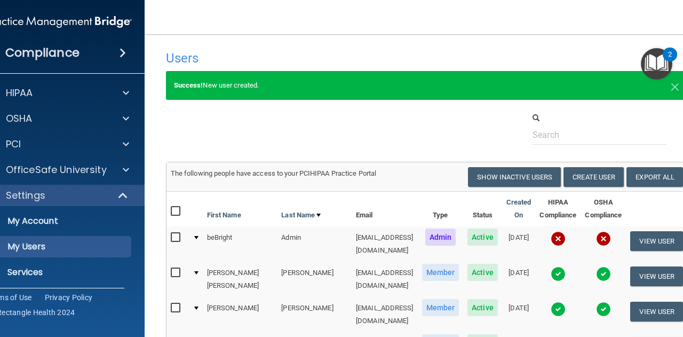
select select "20"
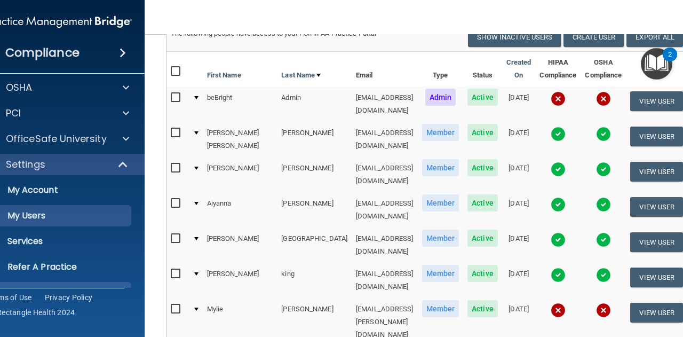
scroll to position [54, 0]
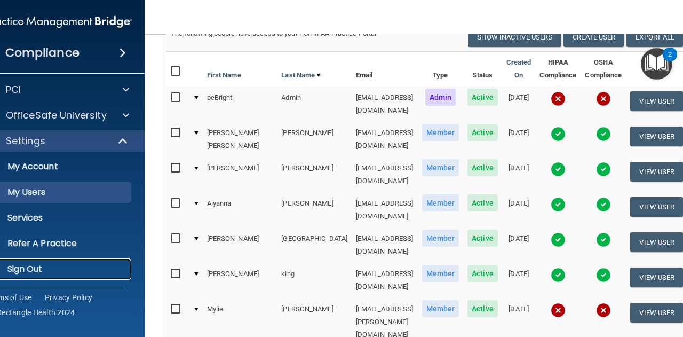
click at [64, 274] on link "Sign Out" at bounding box center [47, 268] width 168 height 21
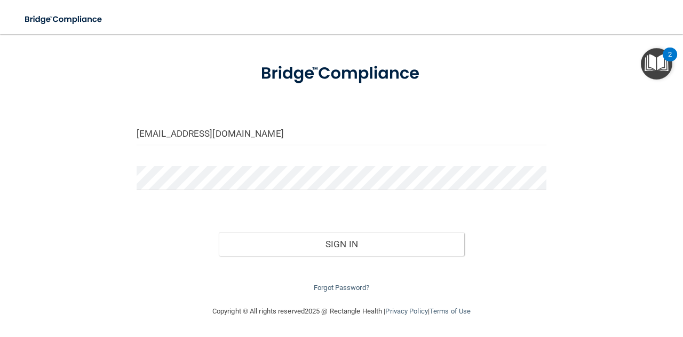
scroll to position [45, 0]
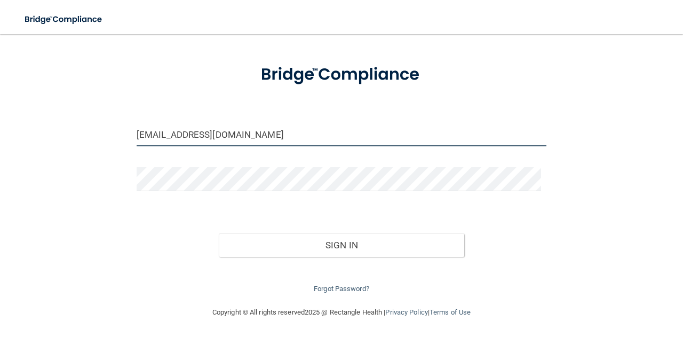
click at [348, 141] on input "[EMAIL_ADDRESS][DOMAIN_NAME]" at bounding box center [342, 134] width 410 height 24
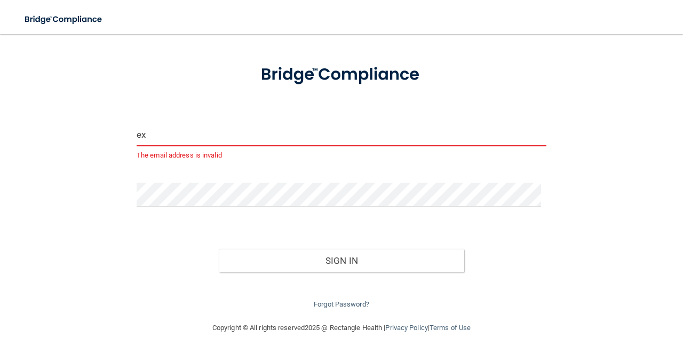
type input "[EMAIL_ADDRESS][DOMAIN_NAME]"
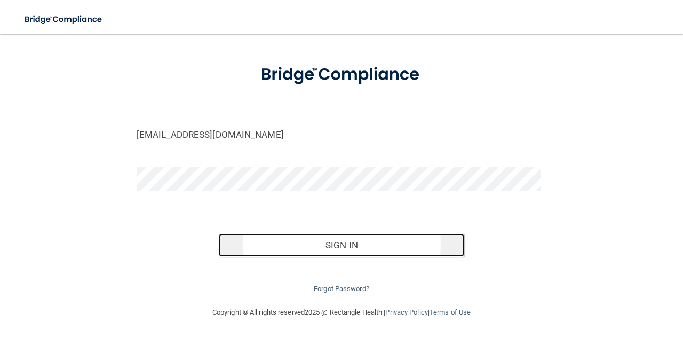
click at [269, 239] on button "Sign In" at bounding box center [342, 244] width 246 height 23
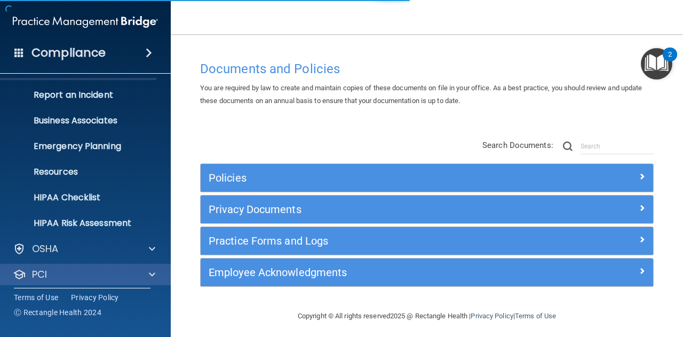
scroll to position [106, 0]
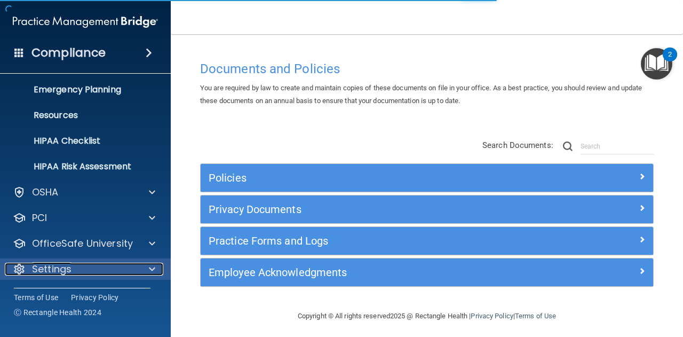
click at [146, 263] on div at bounding box center [150, 268] width 27 height 13
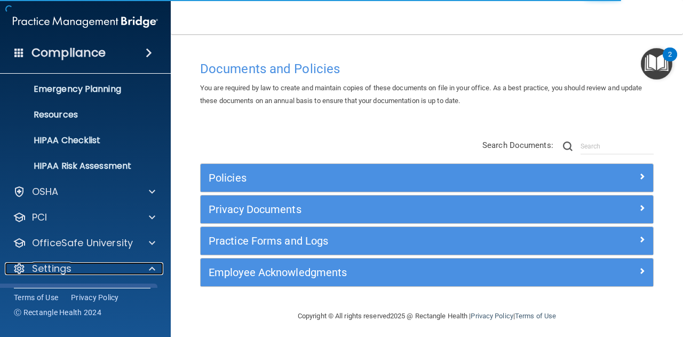
scroll to position [212, 0]
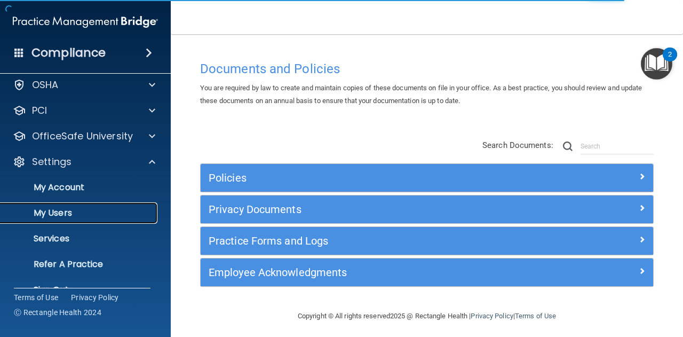
click at [99, 210] on p "My Users" at bounding box center [80, 212] width 146 height 11
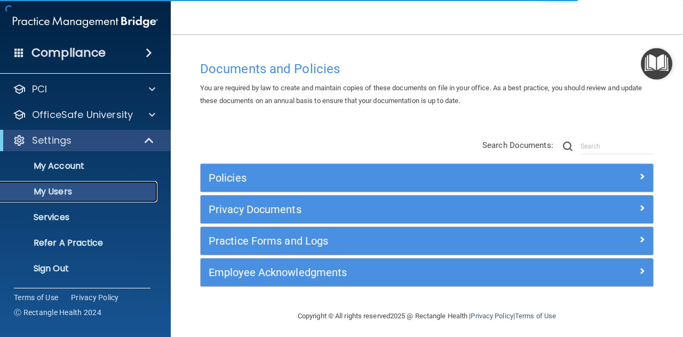
scroll to position [33, 0]
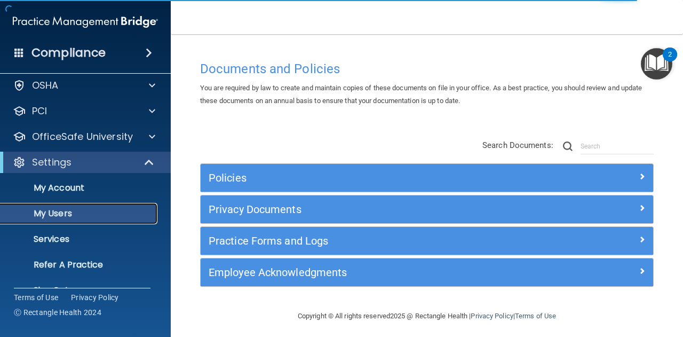
select select "20"
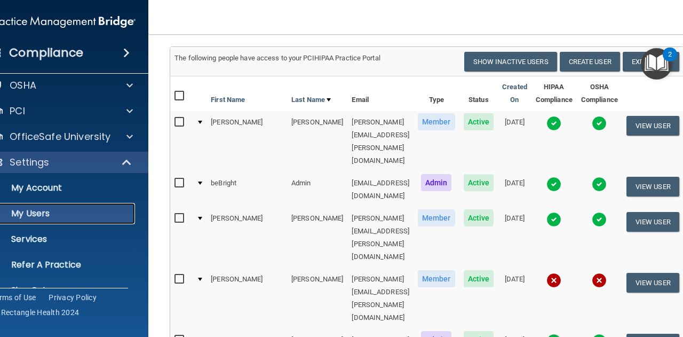
scroll to position [0, 0]
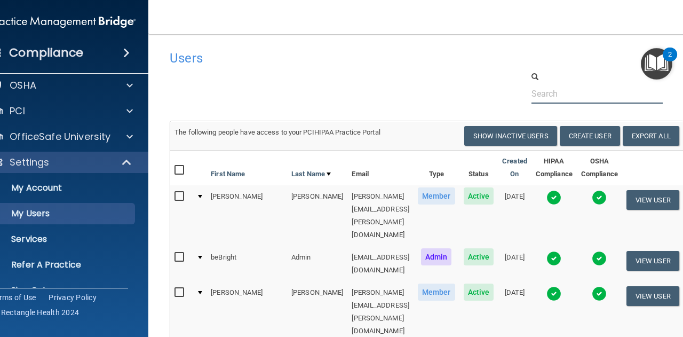
click at [580, 97] on input "text" at bounding box center [596, 94] width 131 height 20
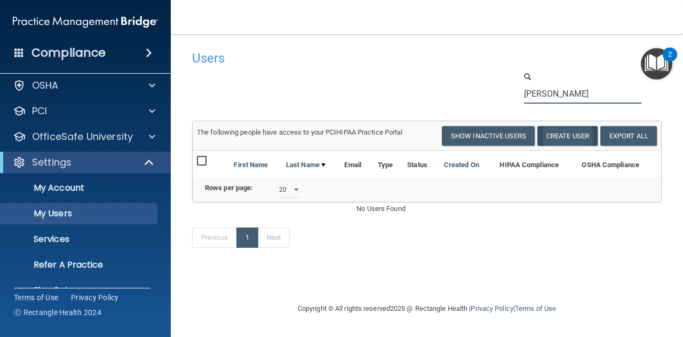
type input "[PERSON_NAME]"
click at [557, 135] on button "Create User" at bounding box center [567, 136] width 60 height 20
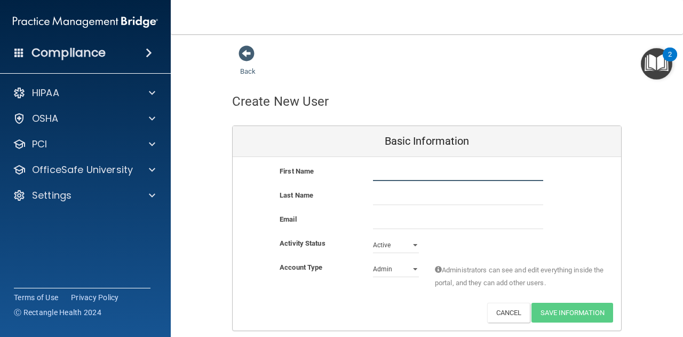
click at [490, 175] on input "text" at bounding box center [458, 173] width 170 height 16
type input "[PERSON_NAME]"
type input "Brown"
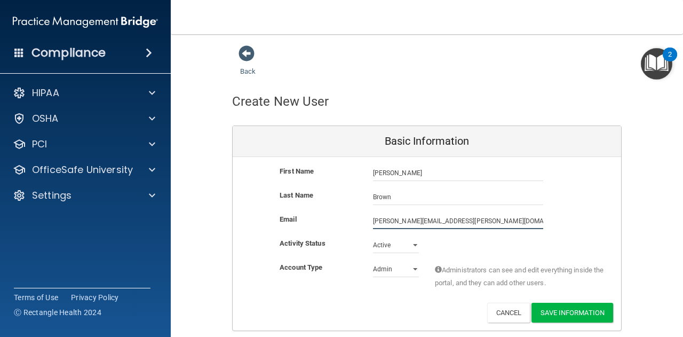
type input "[PERSON_NAME][EMAIL_ADDRESS][PERSON_NAME][DOMAIN_NAME]"
click at [394, 268] on select "Admin Member" at bounding box center [396, 269] width 46 height 16
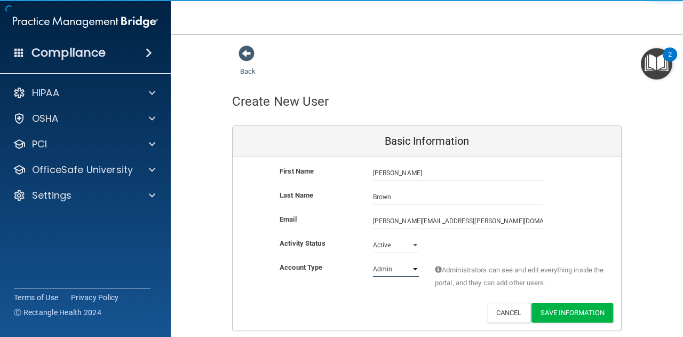
select select "practice_member"
click at [373, 261] on select "Admin Member" at bounding box center [396, 269] width 46 height 16
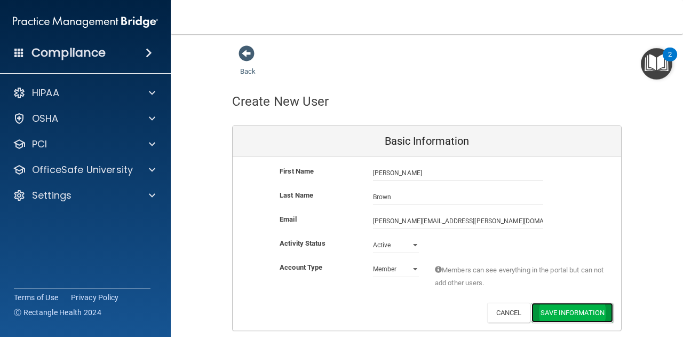
click at [571, 308] on button "Save Information" at bounding box center [572, 312] width 82 height 20
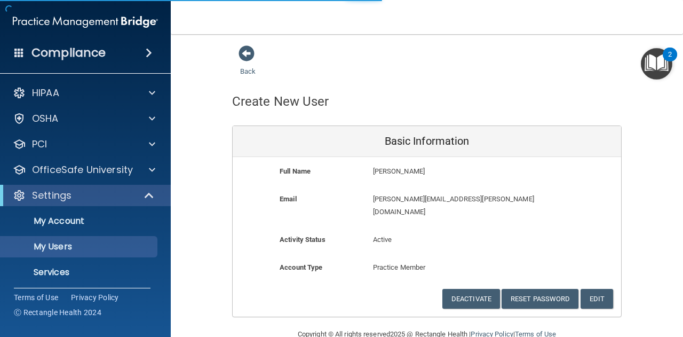
select select "20"
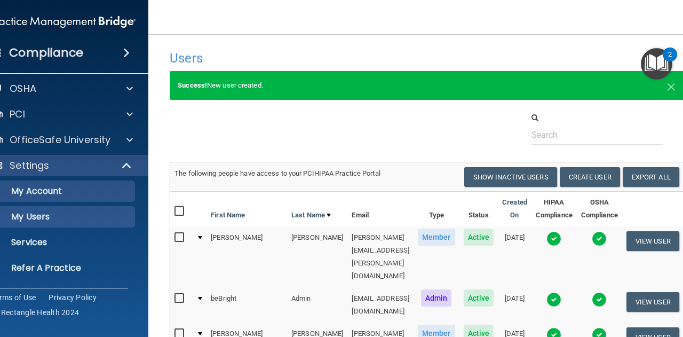
scroll to position [54, 0]
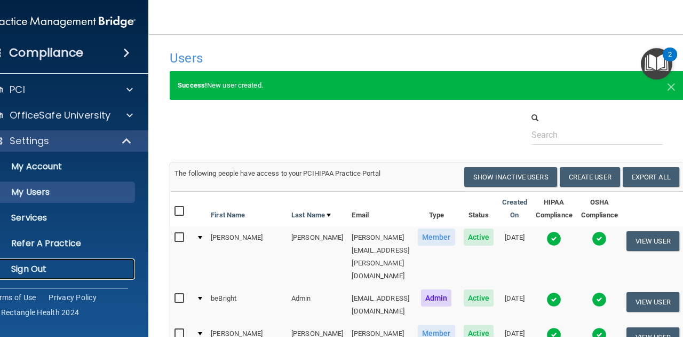
click at [62, 266] on p "Sign Out" at bounding box center [58, 268] width 146 height 11
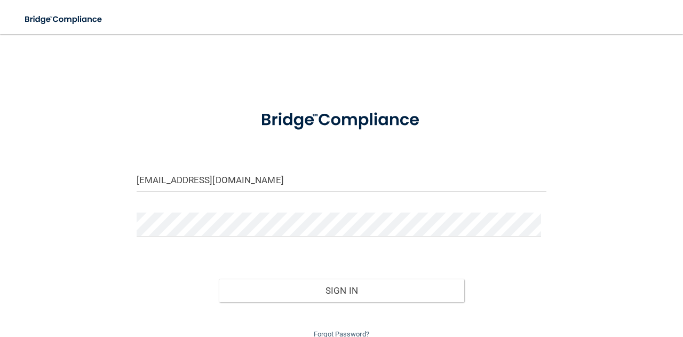
click at [256, 176] on input "[EMAIL_ADDRESS][DOMAIN_NAME]" at bounding box center [342, 179] width 410 height 24
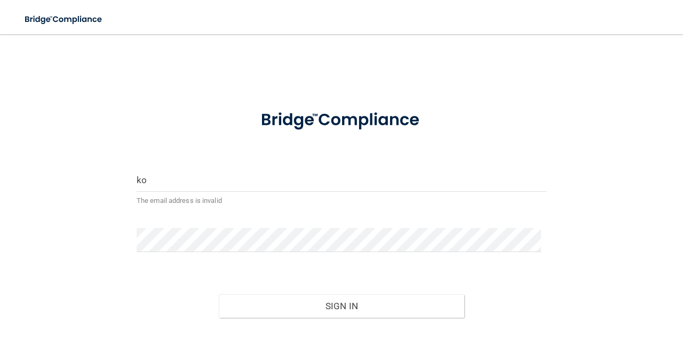
type input "[EMAIL_ADDRESS][DOMAIN_NAME]"
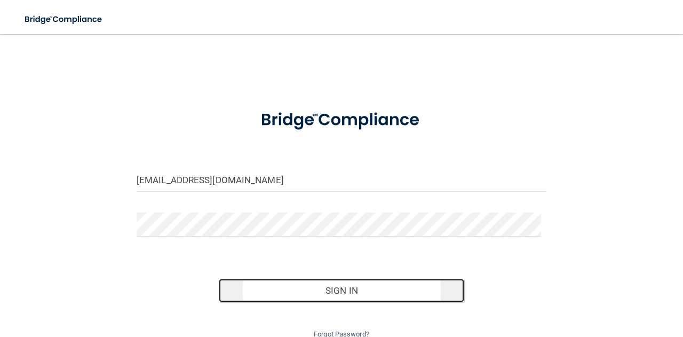
click at [272, 283] on button "Sign In" at bounding box center [342, 289] width 246 height 23
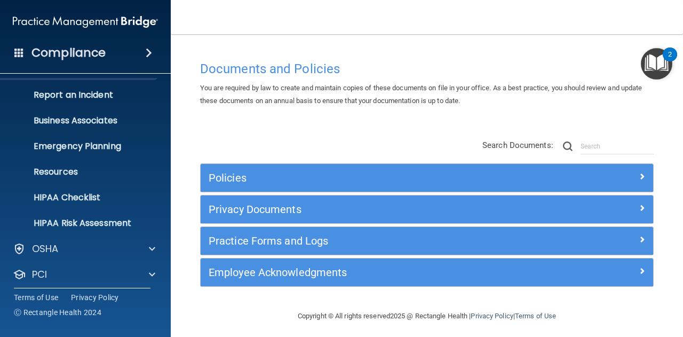
scroll to position [106, 0]
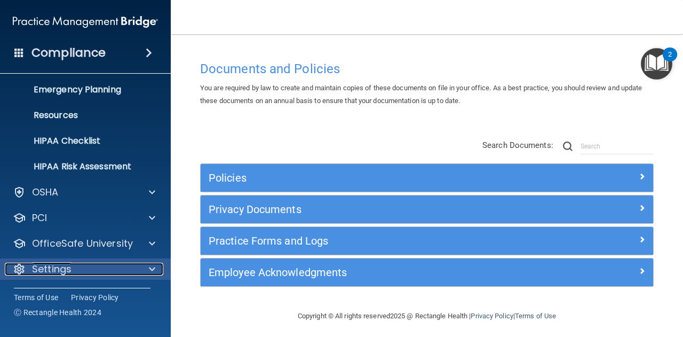
click at [146, 269] on div at bounding box center [150, 268] width 27 height 13
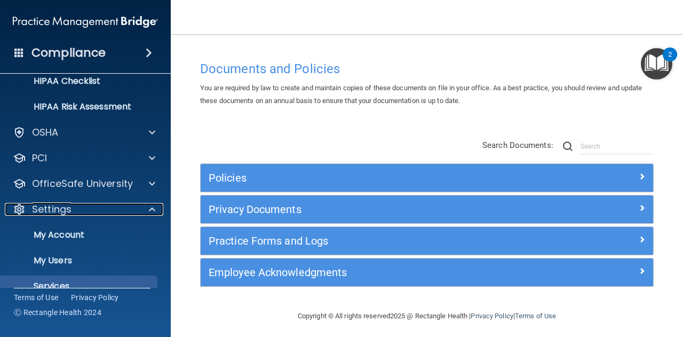
scroll to position [212, 0]
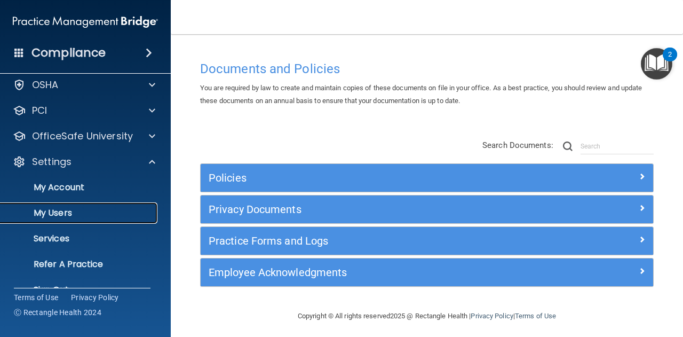
click at [102, 220] on link "My Users" at bounding box center [73, 212] width 168 height 21
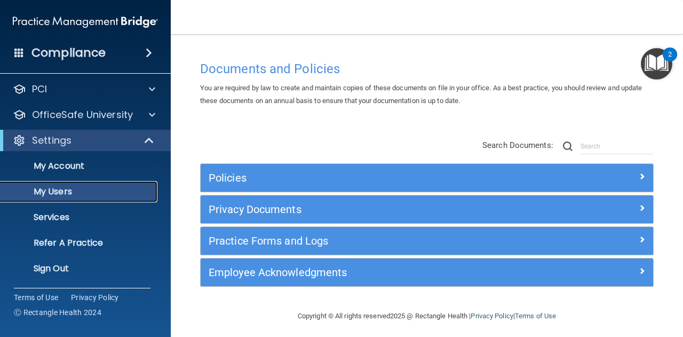
scroll to position [33, 0]
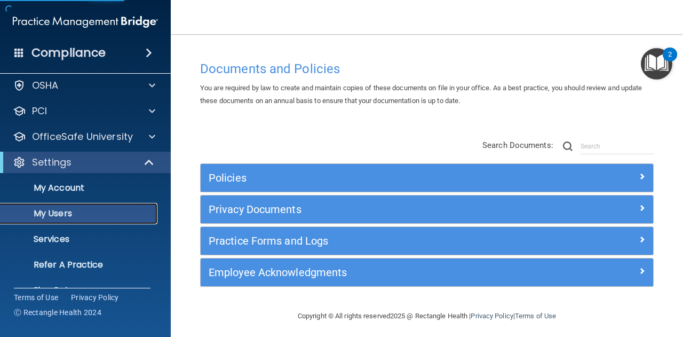
select select "20"
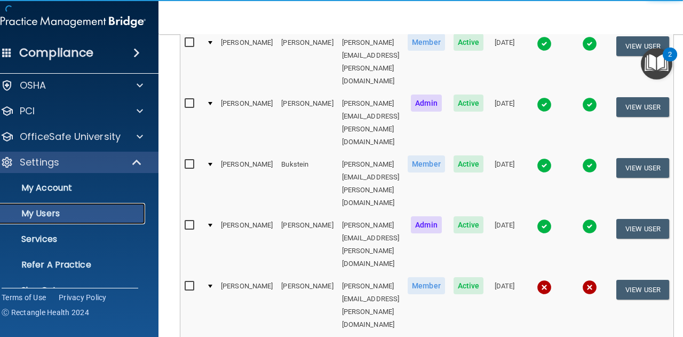
scroll to position [0, 0]
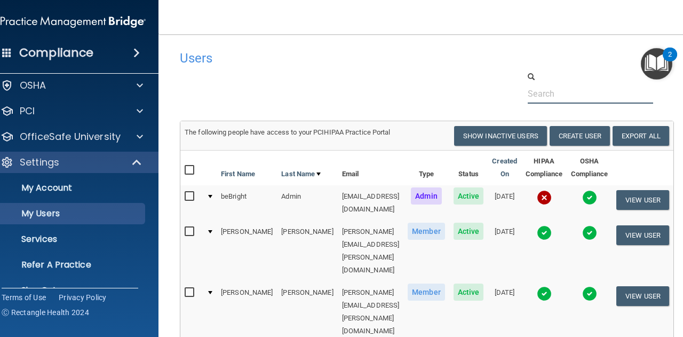
click at [550, 99] on input "text" at bounding box center [589, 94] width 125 height 20
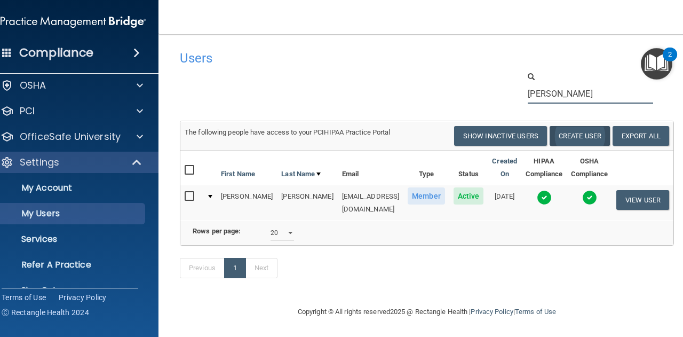
type input "[PERSON_NAME]"
click at [569, 134] on button "Create User" at bounding box center [579, 136] width 60 height 20
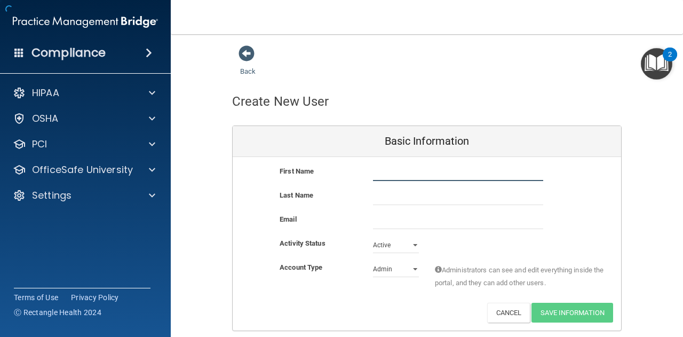
click at [470, 168] on input "text" at bounding box center [458, 173] width 170 height 16
type input "[PERSON_NAME]"
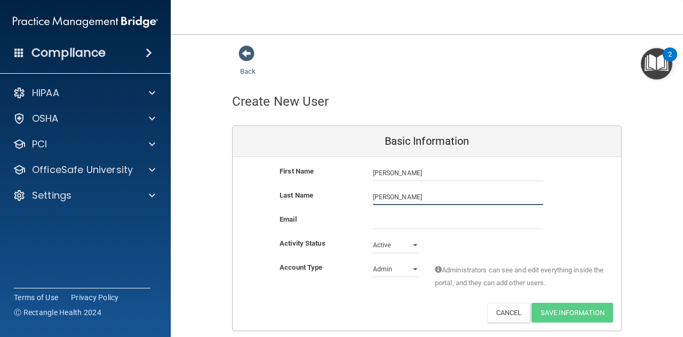
type input "[PERSON_NAME]"
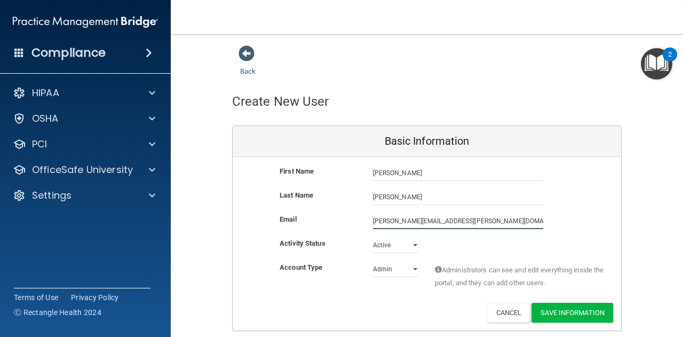
type input "[PERSON_NAME][EMAIL_ADDRESS][PERSON_NAME][DOMAIN_NAME]"
click at [390, 268] on select "Admin Member" at bounding box center [396, 269] width 46 height 16
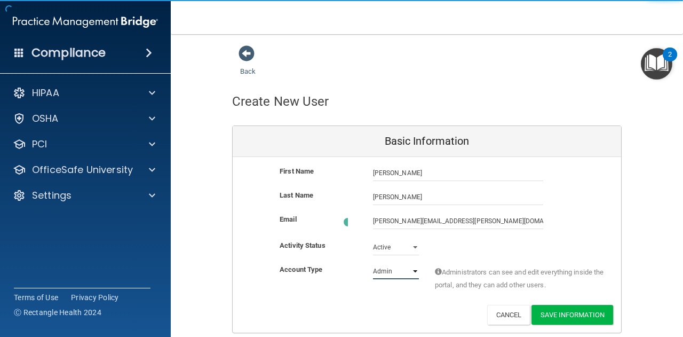
select select "practice_member"
click at [373, 263] on select "Admin Member" at bounding box center [396, 271] width 46 height 16
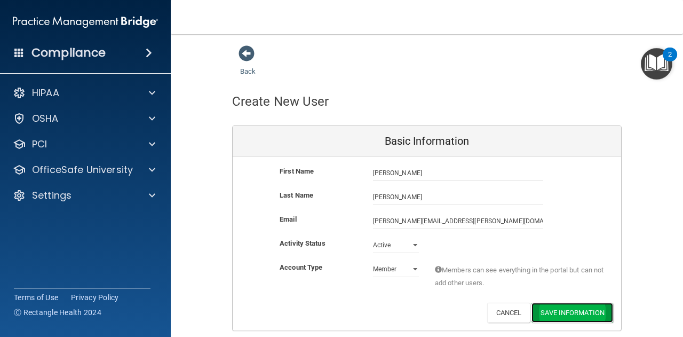
click at [563, 314] on button "Save Information" at bounding box center [572, 312] width 82 height 20
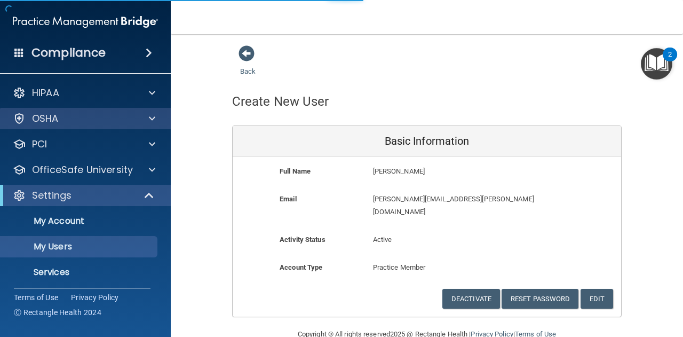
select select "20"
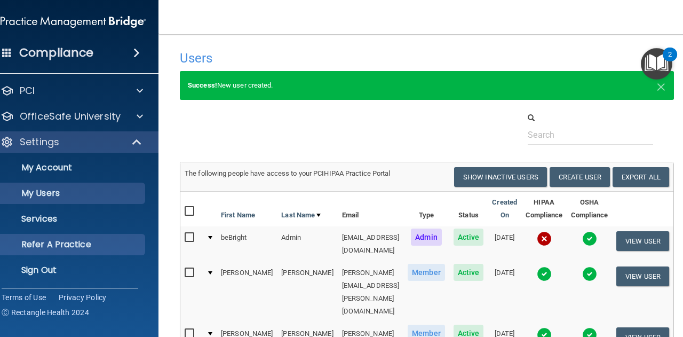
scroll to position [54, 0]
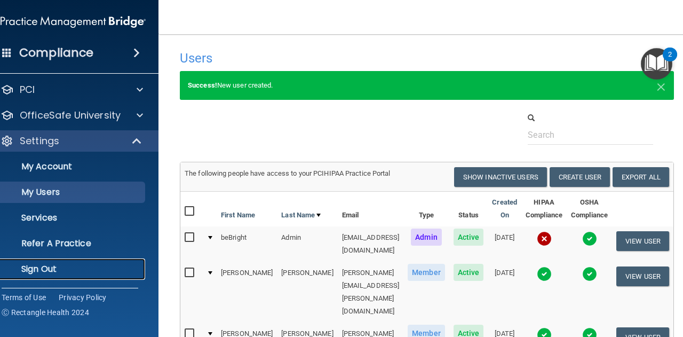
drag, startPoint x: 53, startPoint y: 263, endPoint x: 5, endPoint y: 225, distance: 61.5
click at [53, 263] on p "Sign Out" at bounding box center [68, 268] width 146 height 11
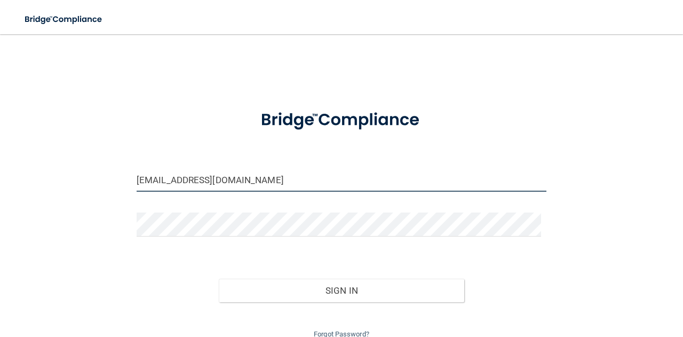
click at [262, 180] on input "[EMAIL_ADDRESS][DOMAIN_NAME]" at bounding box center [342, 179] width 410 height 24
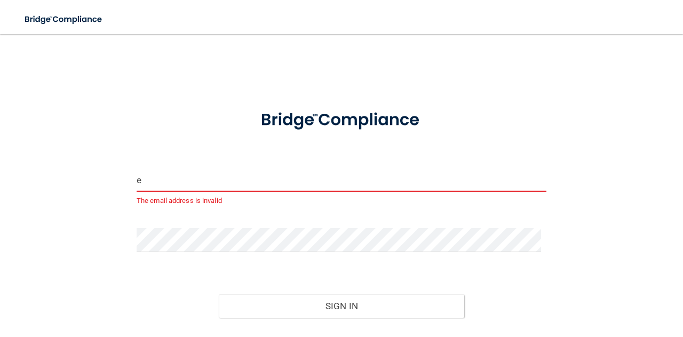
type input "[PERSON_NAME][EMAIL_ADDRESS][PERSON_NAME][DOMAIN_NAME]"
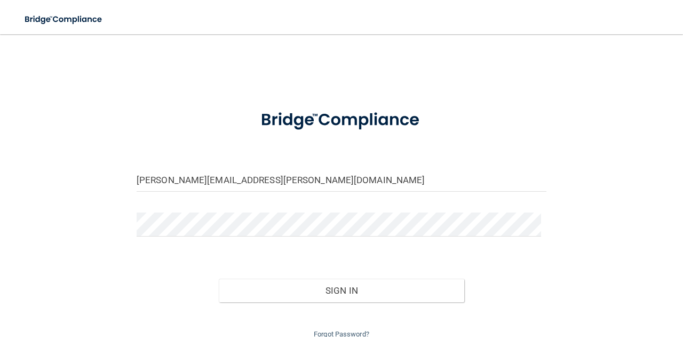
click at [261, 259] on div "Sign In" at bounding box center [342, 279] width 426 height 45
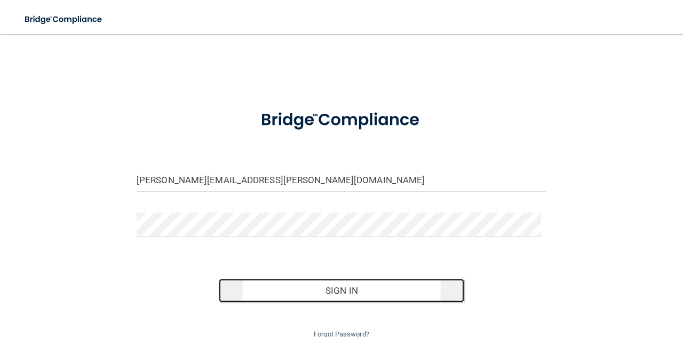
click at [269, 285] on button "Sign In" at bounding box center [342, 289] width 246 height 23
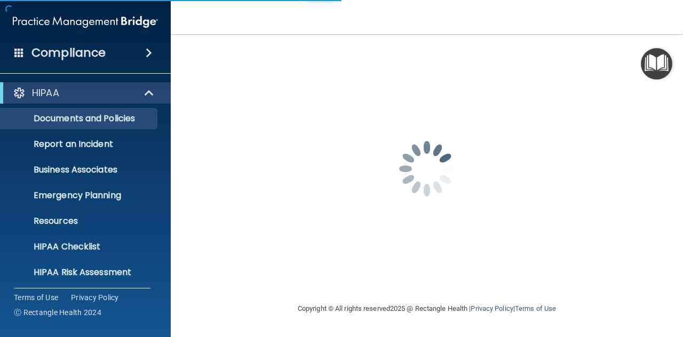
click at [150, 206] on ul "Documents and Policies Report an Incident Business Associates Emergency Plannin…" at bounding box center [85, 192] width 193 height 179
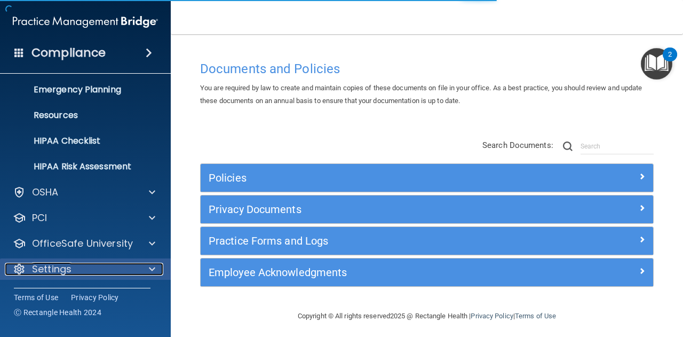
click at [147, 273] on div at bounding box center [150, 268] width 27 height 13
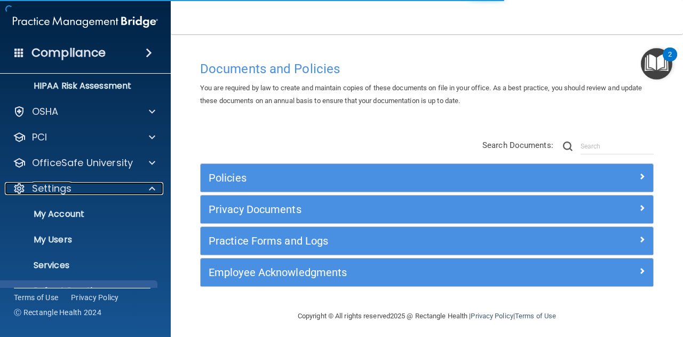
scroll to position [221, 0]
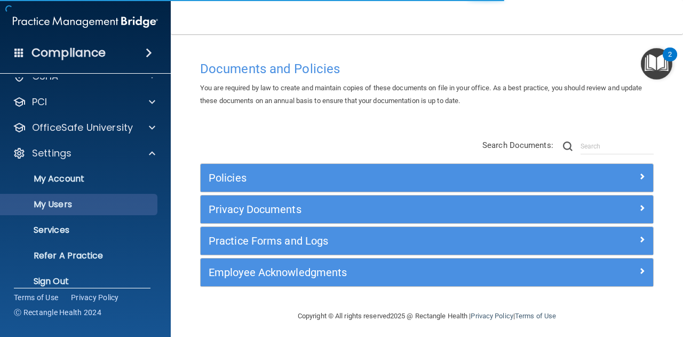
click at [99, 217] on ul "My Account My Users Services Refer A Practice Sign Out" at bounding box center [85, 228] width 193 height 128
click at [95, 205] on p "My Users" at bounding box center [80, 204] width 146 height 11
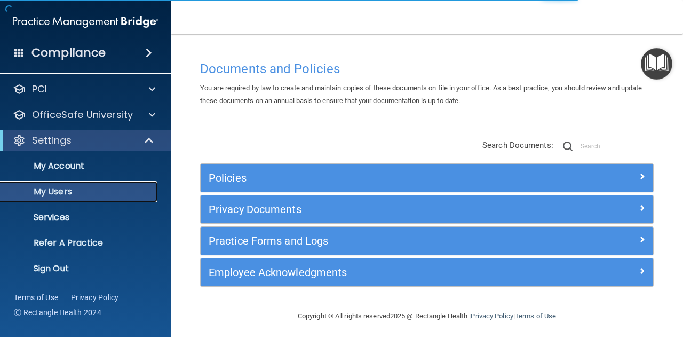
scroll to position [42, 0]
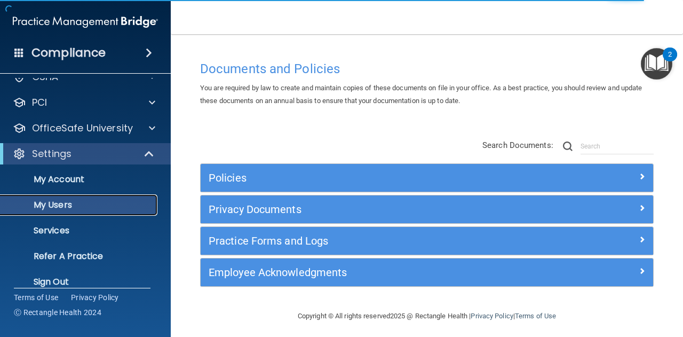
select select "20"
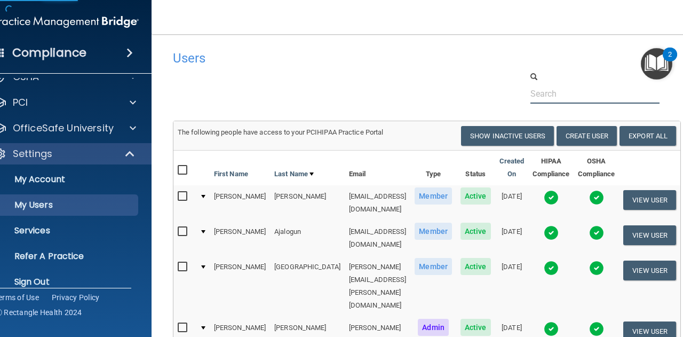
click at [579, 92] on input "text" at bounding box center [595, 94] width 130 height 20
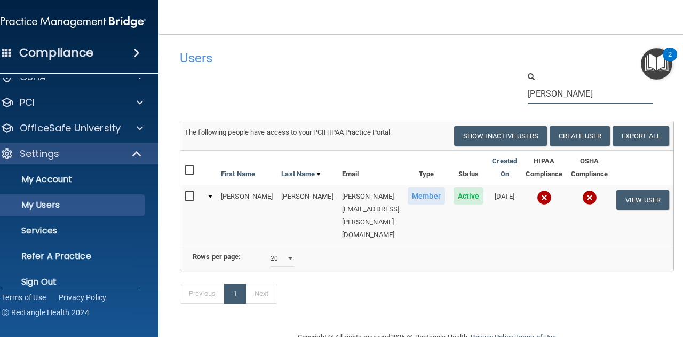
type input "[PERSON_NAME]"
